Goal: Task Accomplishment & Management: Manage account settings

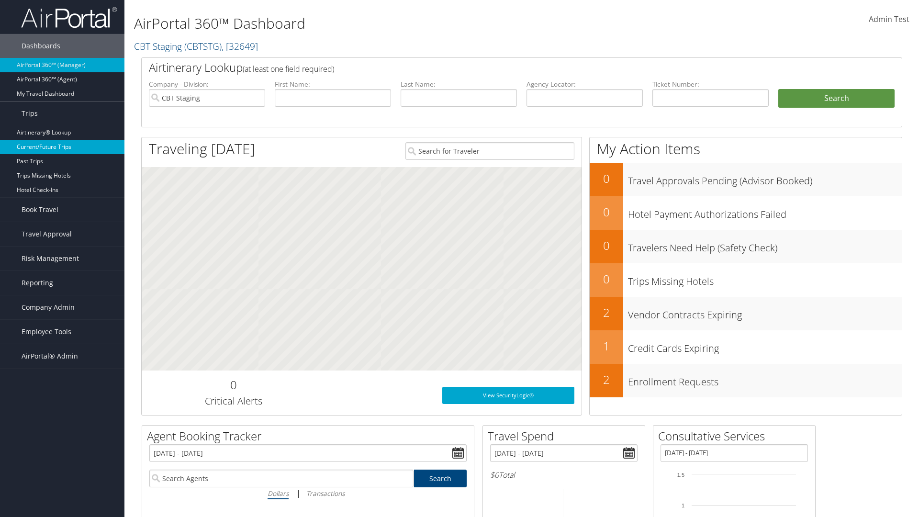
click at [62, 147] on link "Current/Future Trips" at bounding box center [62, 147] width 124 height 14
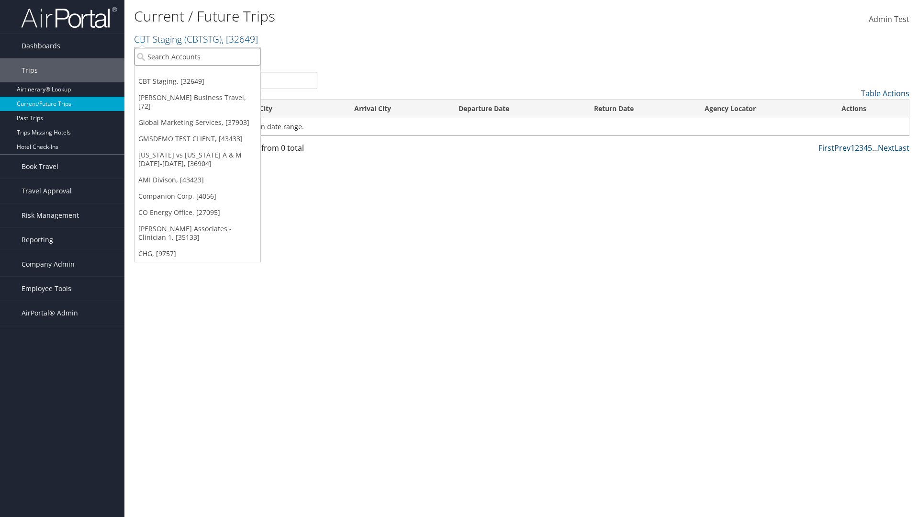
click at [197, 56] on input "search" at bounding box center [197, 57] width 126 height 18
type input "[PERSON_NAME] Business Travel"
click at [211, 74] on div "Christopherson Business Travel (C10001), [72]" at bounding box center [210, 74] width 163 height 9
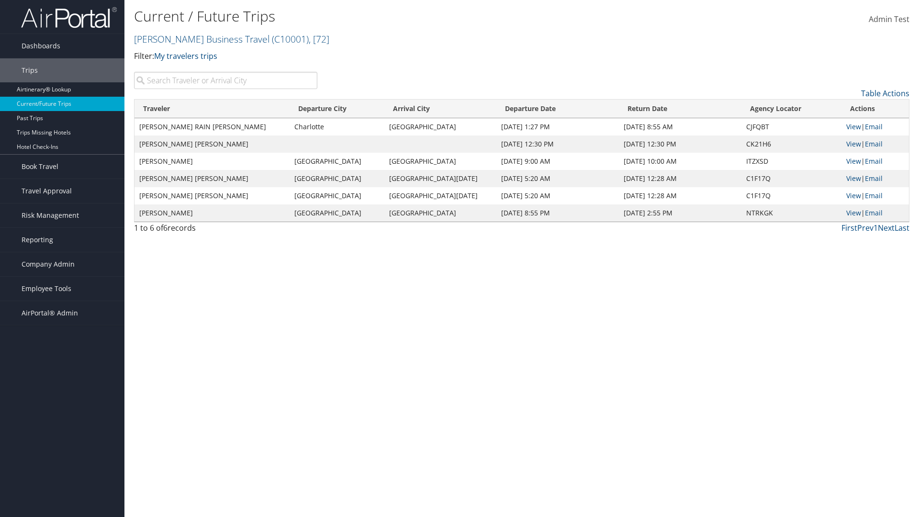
click at [225, 80] on input "search" at bounding box center [225, 80] width 183 height 17
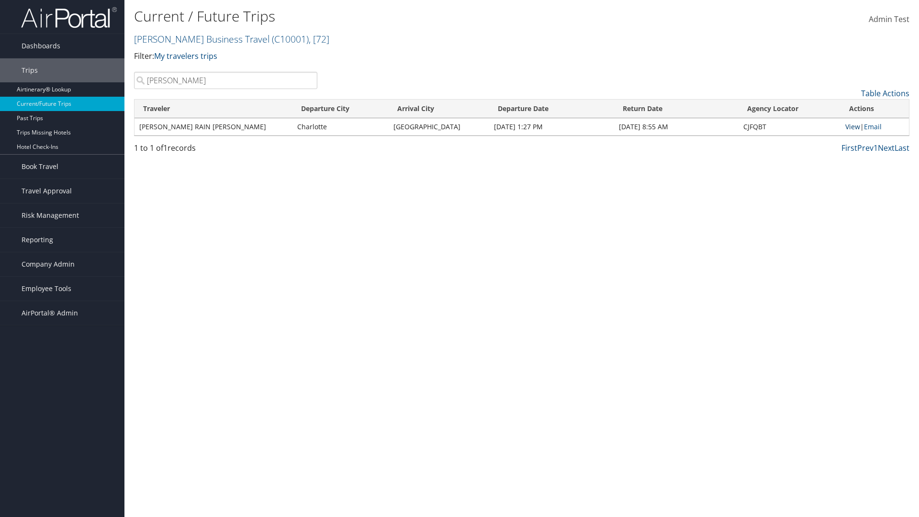
type input "TATUM"
click at [851, 126] on link "View" at bounding box center [852, 126] width 15 height 9
click at [62, 264] on span "Company Admin" at bounding box center [48, 264] width 53 height 24
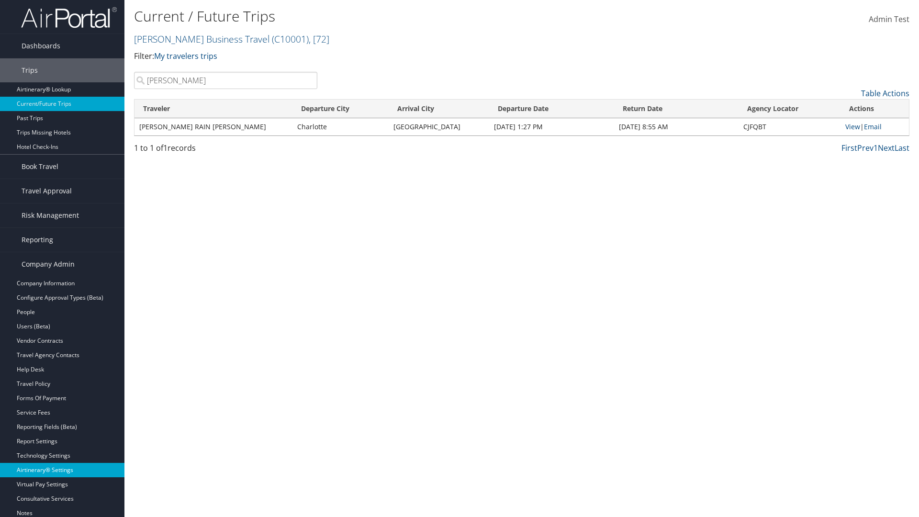
click at [62, 470] on link "Airtinerary® Settings" at bounding box center [62, 470] width 124 height 14
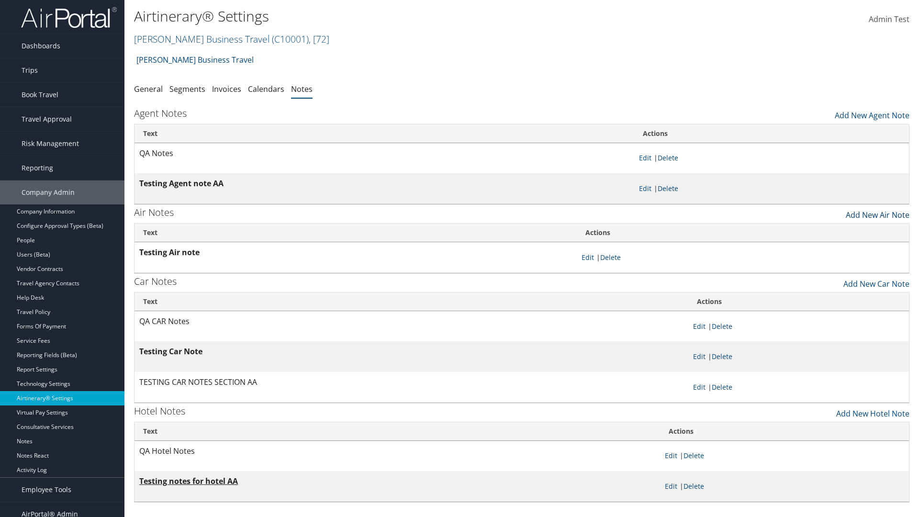
click at [877, 212] on link "Add New Air Note" at bounding box center [877, 212] width 64 height 16
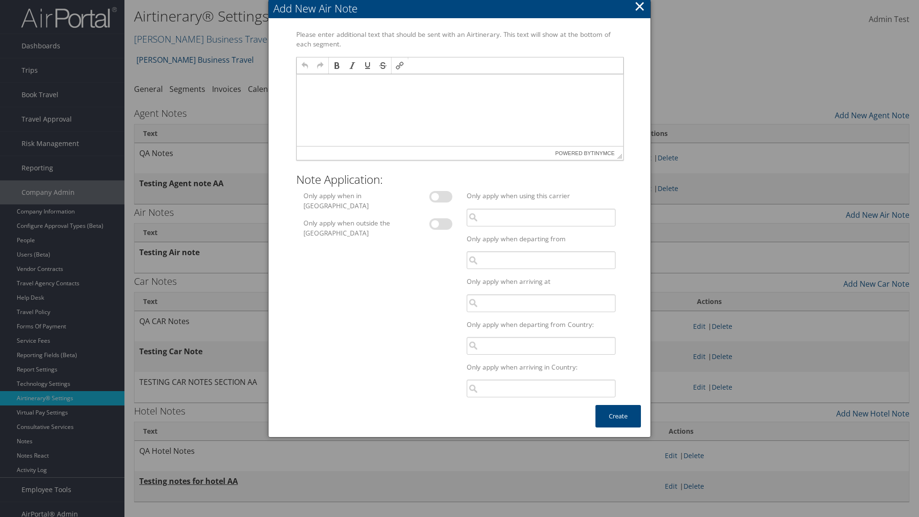
click at [459, 83] on p at bounding box center [459, 83] width 319 height 8
click at [618, 416] on button "Create" at bounding box center [617, 416] width 45 height 22
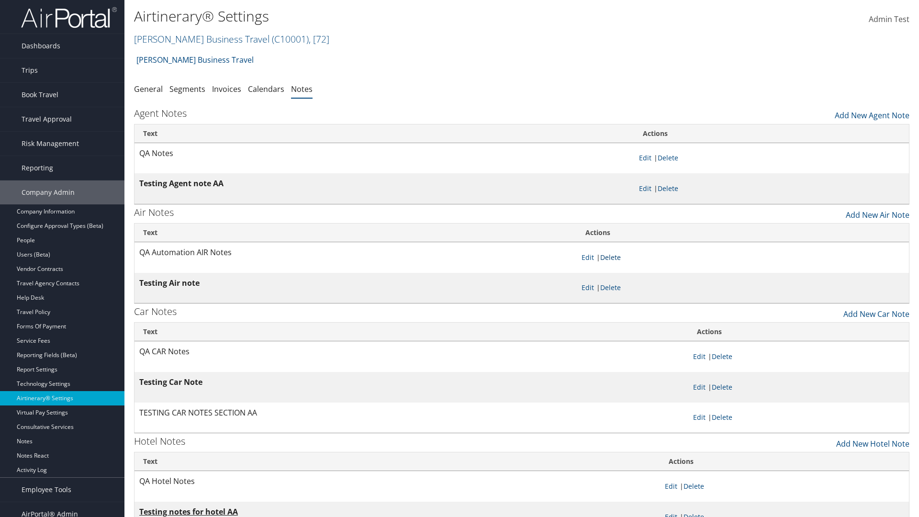
click at [612, 257] on link "Delete" at bounding box center [610, 257] width 21 height 9
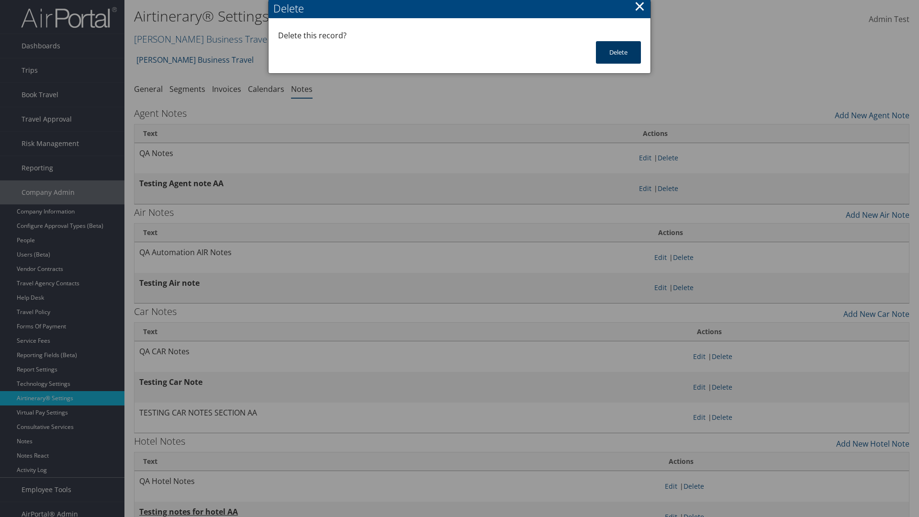
click at [618, 52] on button "Delete" at bounding box center [618, 52] width 45 height 22
